Goal: Book appointment/travel/reservation

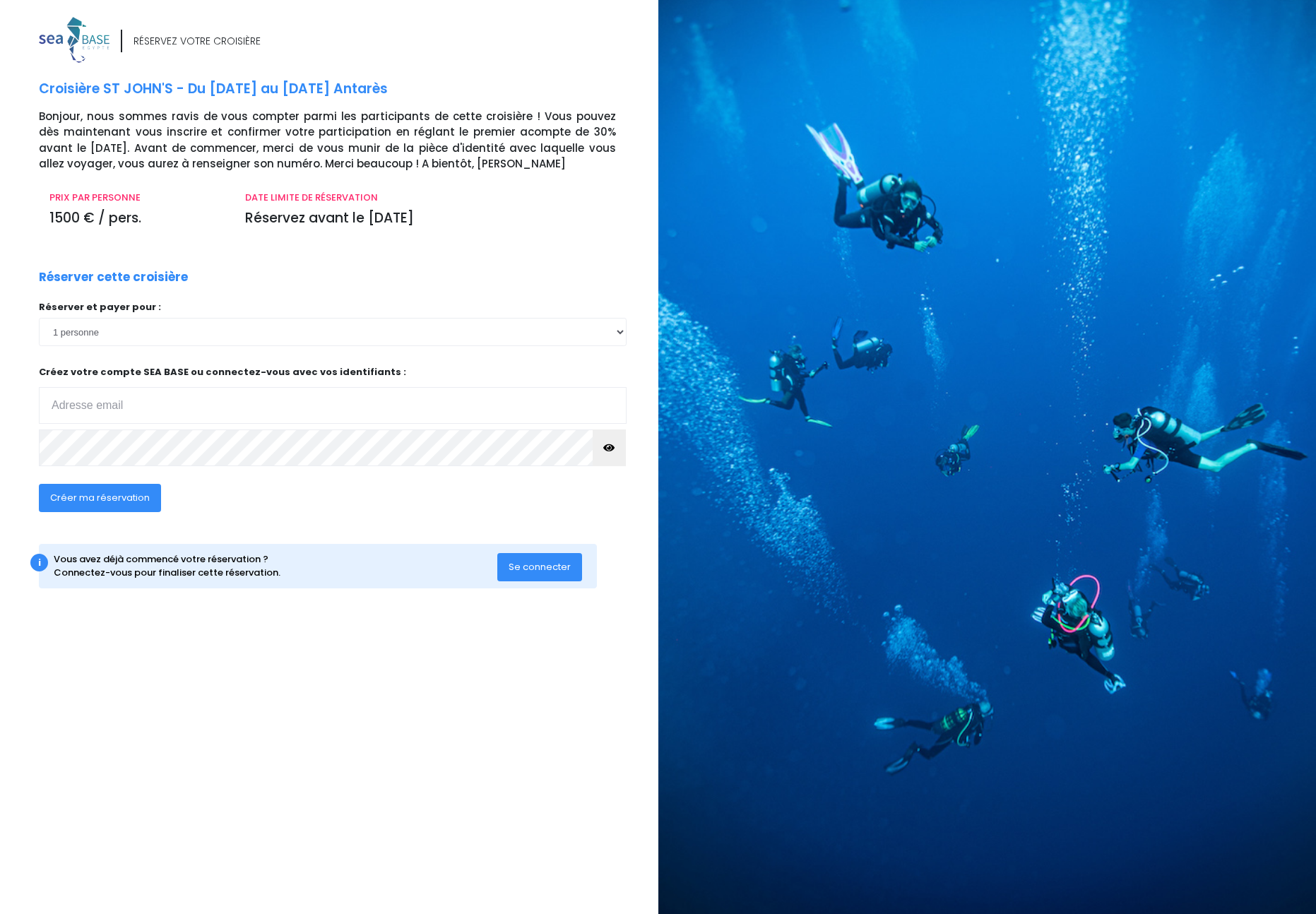
type input "[EMAIL_ADDRESS][DOMAIN_NAME]"
click at [552, 563] on span "Se connecter" at bounding box center [539, 566] width 62 height 13
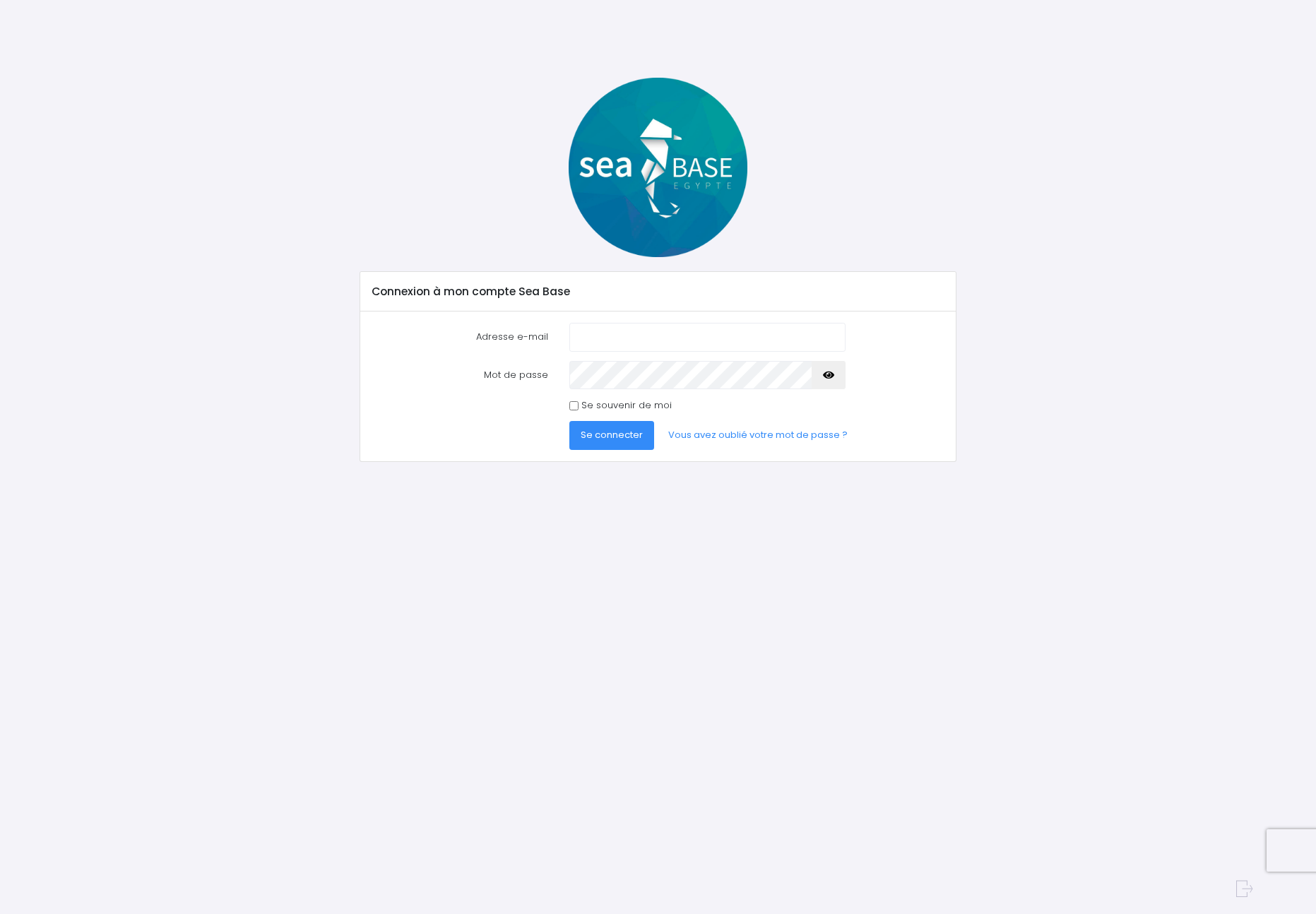
type input "[EMAIL_ADDRESS][DOMAIN_NAME]"
drag, startPoint x: 574, startPoint y: 403, endPoint x: 576, endPoint y: 417, distance: 14.1
click at [574, 403] on input "Se souvenir de moi" at bounding box center [573, 405] width 9 height 9
checkbox input "true"
click at [587, 430] on span "Se connecter" at bounding box center [612, 434] width 62 height 13
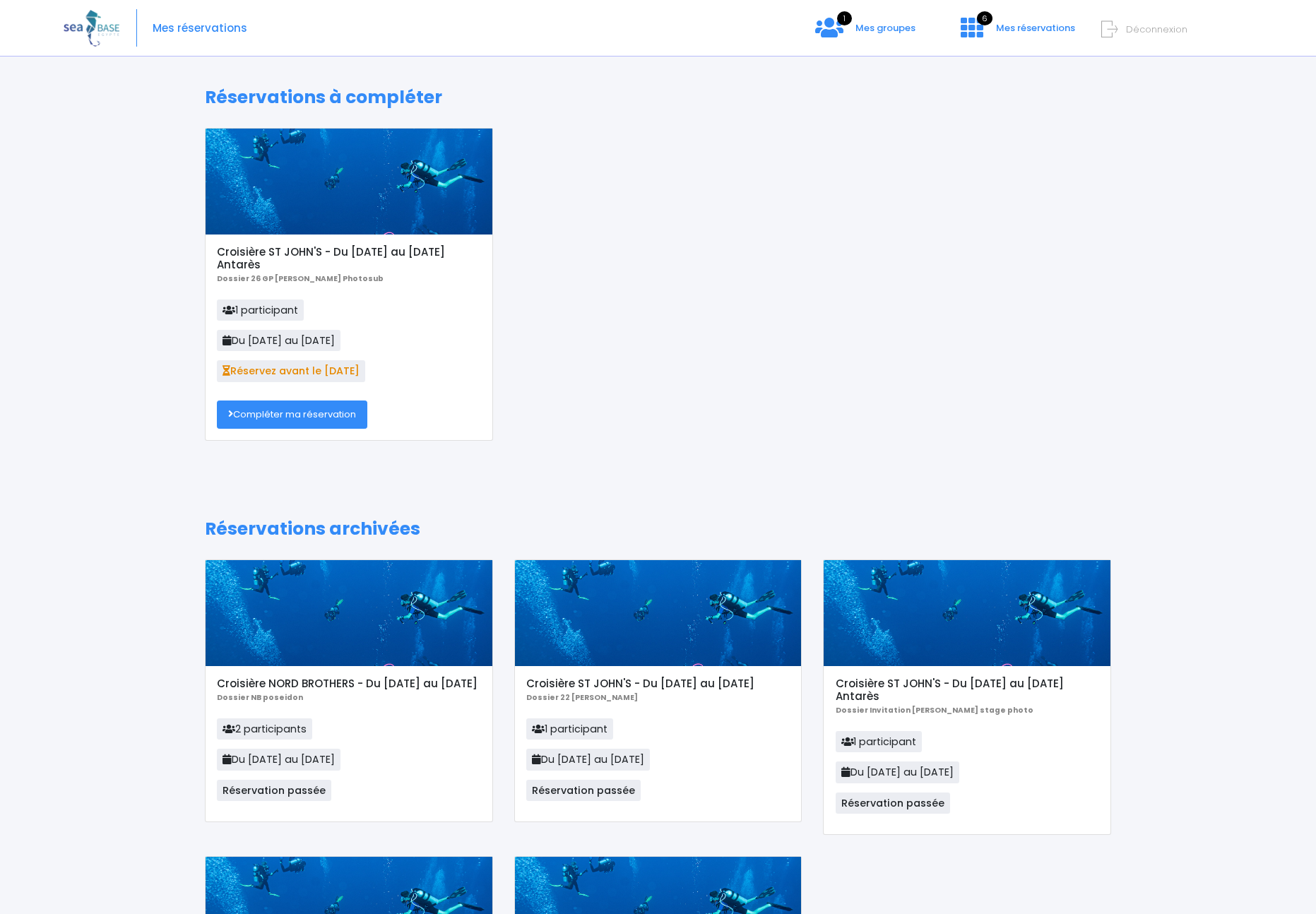
click at [262, 309] on span "1 participant" at bounding box center [260, 309] width 87 height 21
click at [294, 420] on link "Compléter ma réservation" at bounding box center [291, 415] width 150 height 28
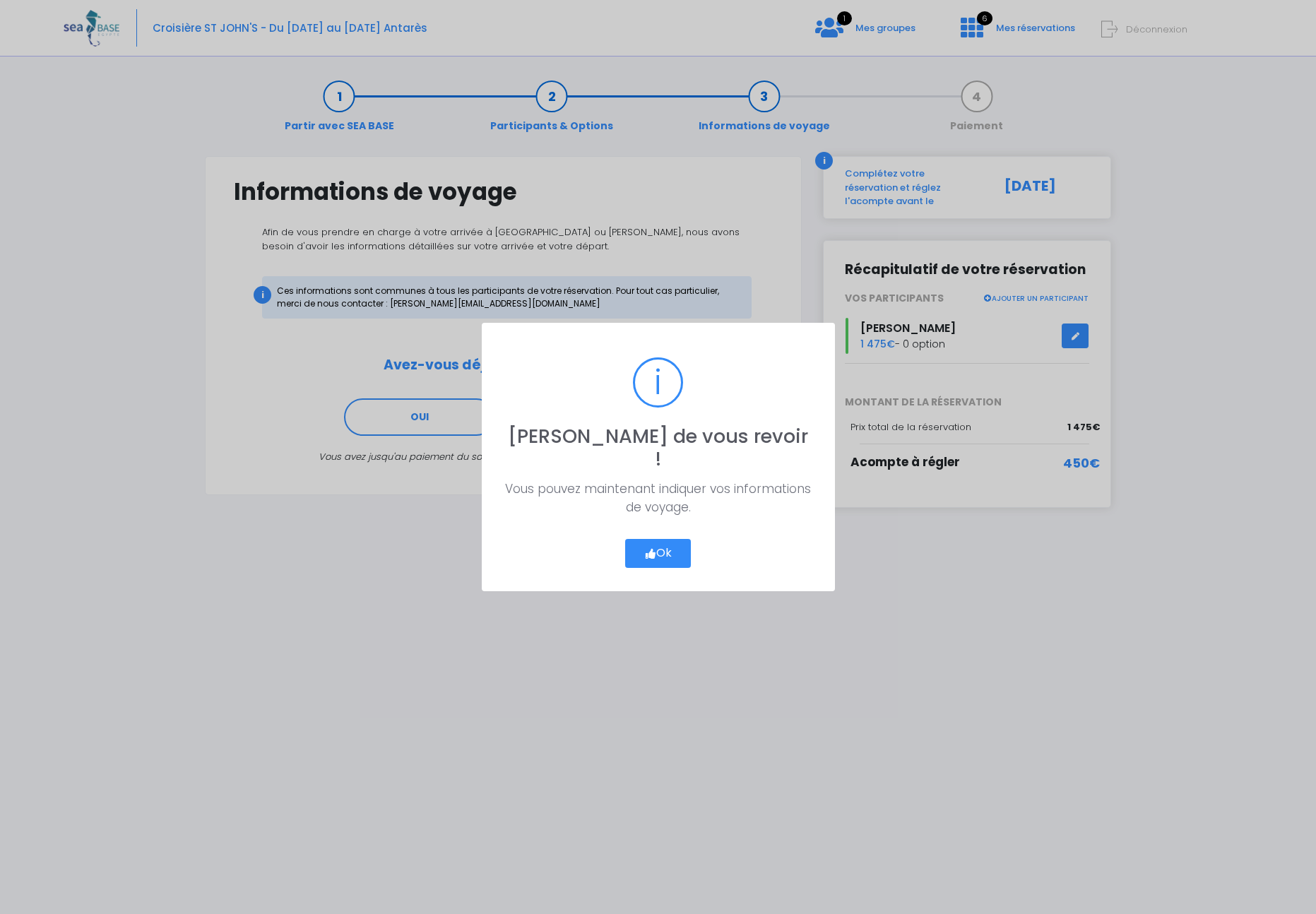
click at [656, 543] on button "Ok" at bounding box center [658, 554] width 67 height 30
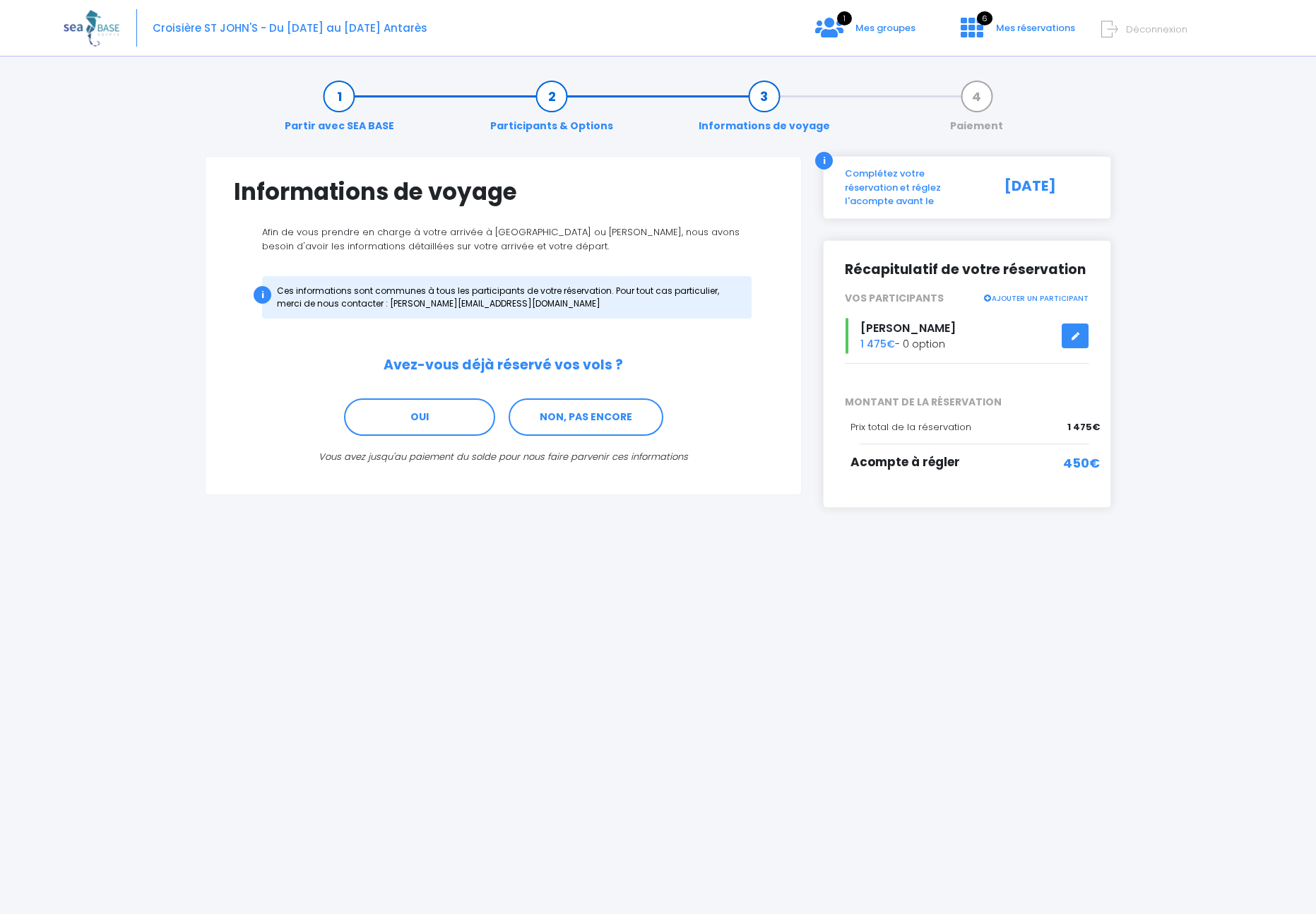
click at [758, 93] on link "Informations de voyage" at bounding box center [764, 110] width 145 height 45
click at [761, 92] on link "Informations de voyage" at bounding box center [764, 110] width 145 height 45
click at [557, 418] on link "NON, PAS ENCORE" at bounding box center [586, 417] width 155 height 38
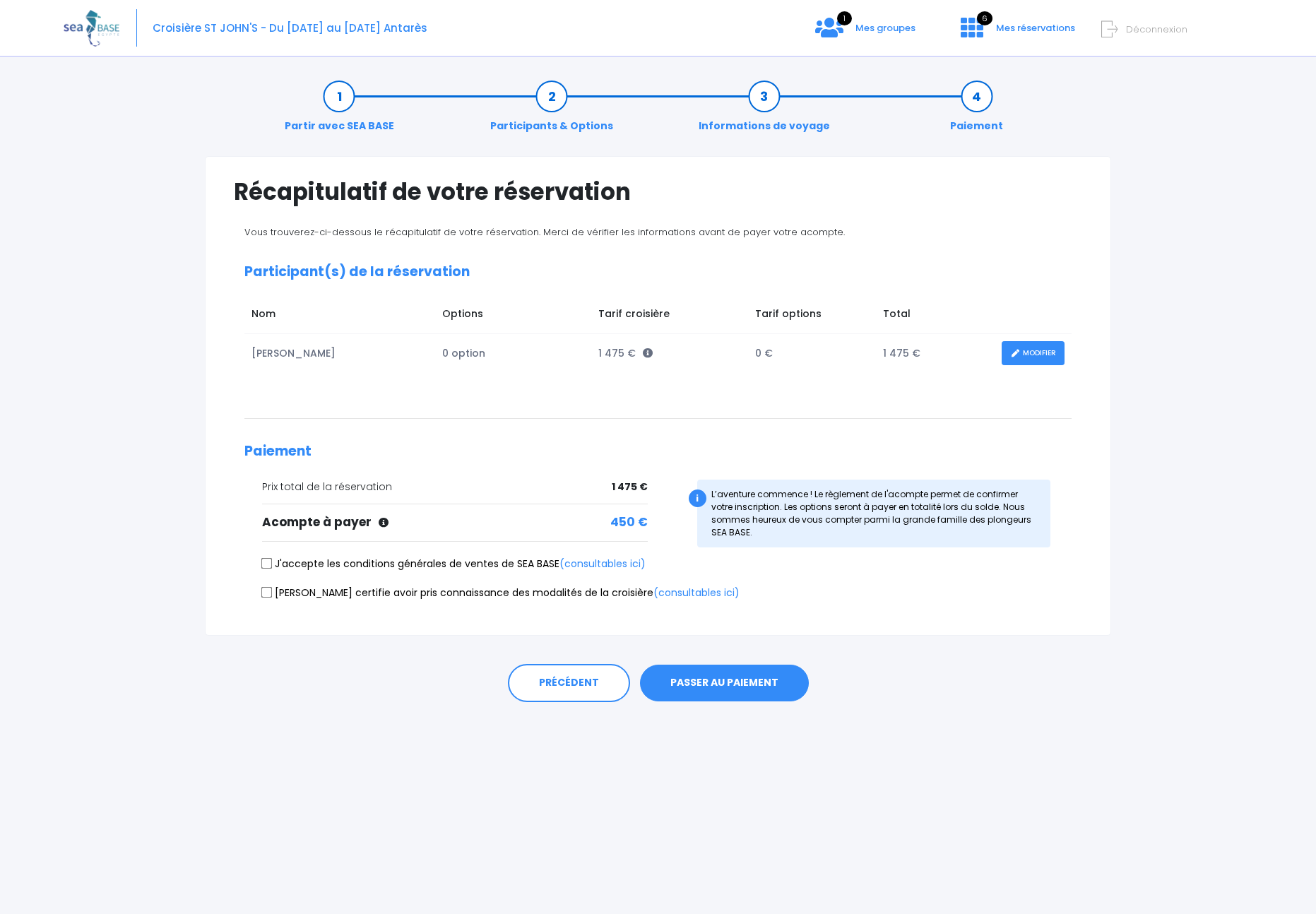
drag, startPoint x: 265, startPoint y: 564, endPoint x: 260, endPoint y: 576, distance: 13.0
click at [265, 564] on input "J'accepte les conditions générales de ventes de SEA BASE (consultables ici)" at bounding box center [267, 563] width 11 height 11
checkbox input "true"
click at [261, 589] on div "Je certifie avoir pris connaissance des modalités de la croisière (consultables…" at bounding box center [658, 596] width 828 height 20
click at [267, 594] on input "Je certifie avoir pris connaissance des modalités de la croisière (consultables…" at bounding box center [267, 591] width 11 height 11
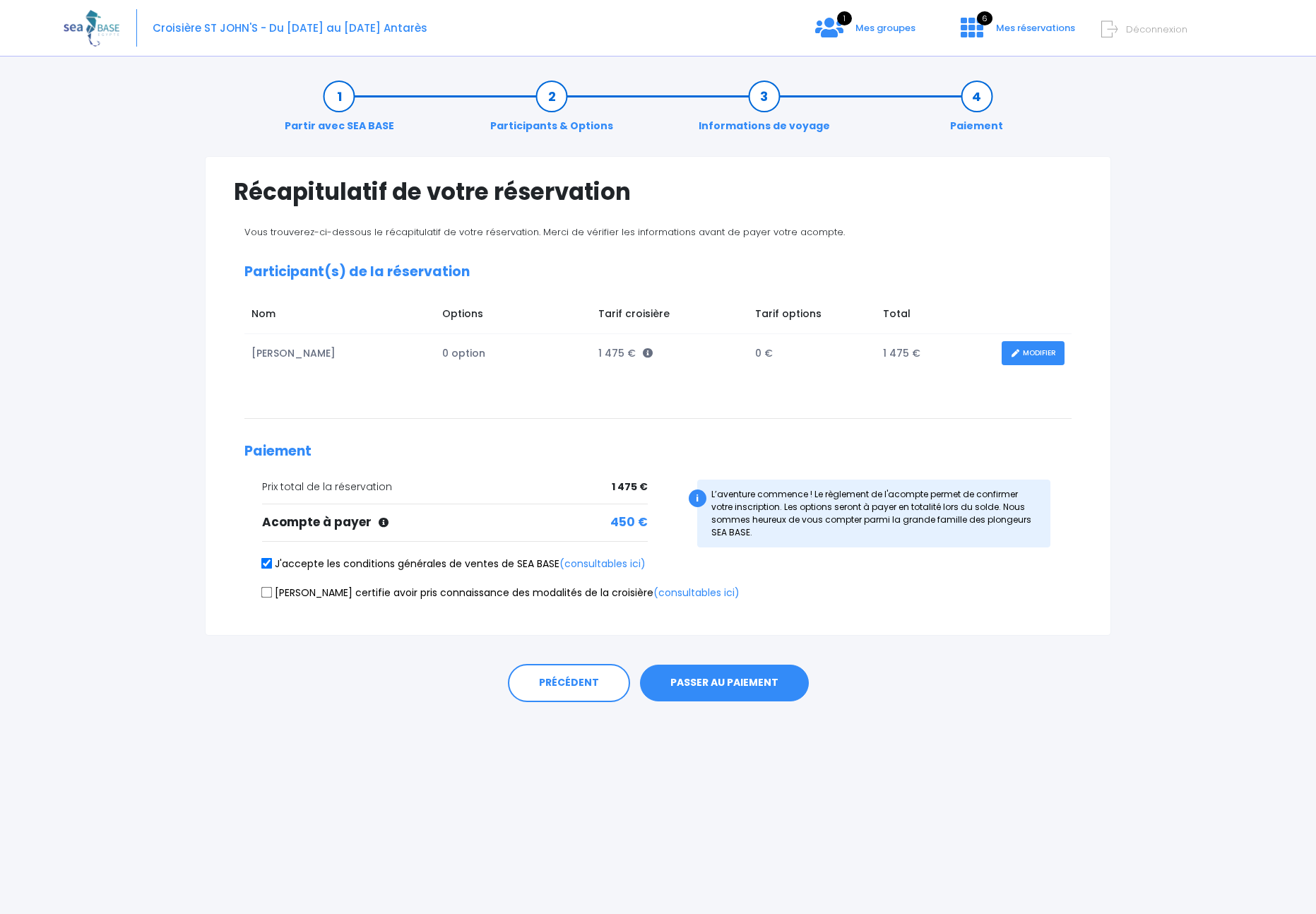
checkbox input "true"
click at [762, 95] on link "Informations de voyage" at bounding box center [764, 110] width 145 height 45
